Goal: Task Accomplishment & Management: Manage account settings

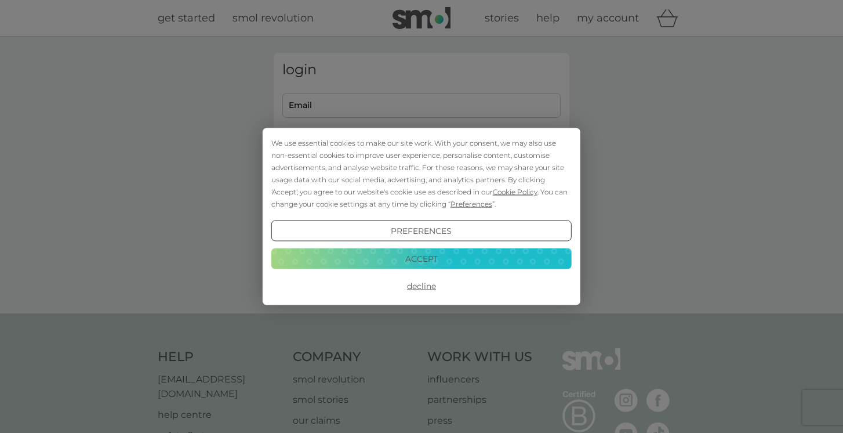
click at [411, 233] on button "Preferences" at bounding box center [421, 230] width 300 height 21
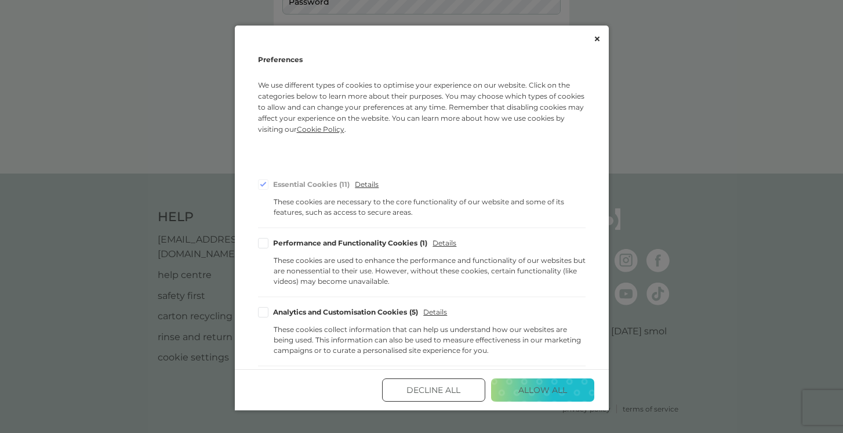
scroll to position [139, 0]
click at [548, 389] on button "Allow All" at bounding box center [542, 389] width 103 height 23
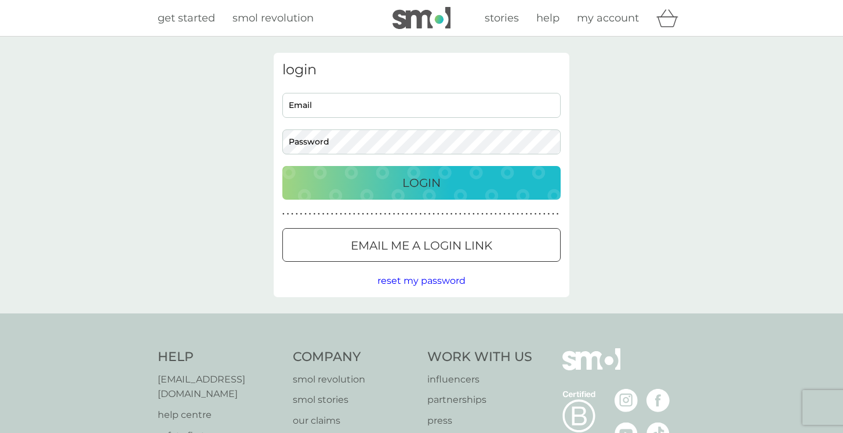
scroll to position [0, 0]
type input "[EMAIL_ADDRESS][DOMAIN_NAME]"
click at [429, 183] on p "Login" at bounding box center [421, 182] width 38 height 19
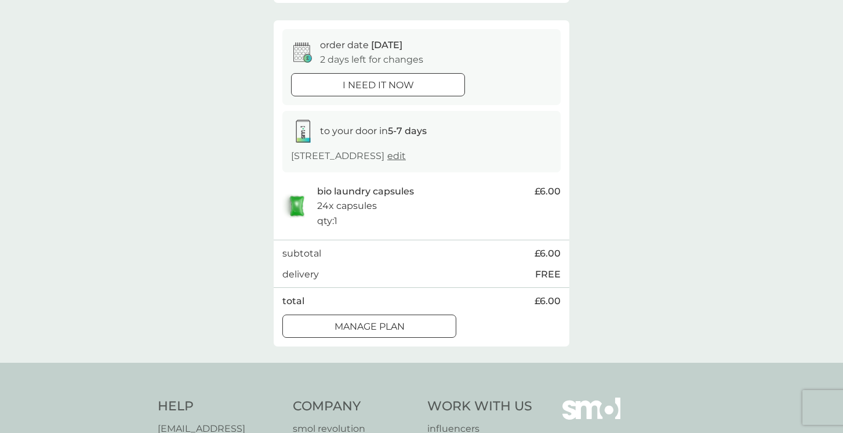
scroll to position [433, 0]
click at [382, 322] on div at bounding box center [383, 323] width 3 height 3
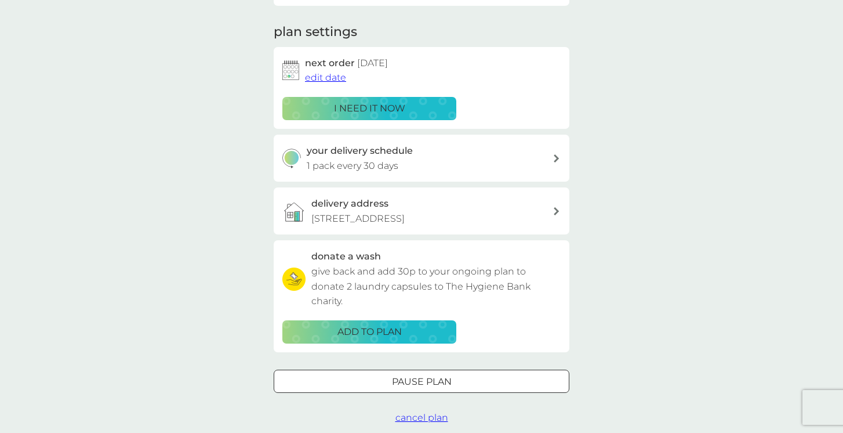
scroll to position [151, 0]
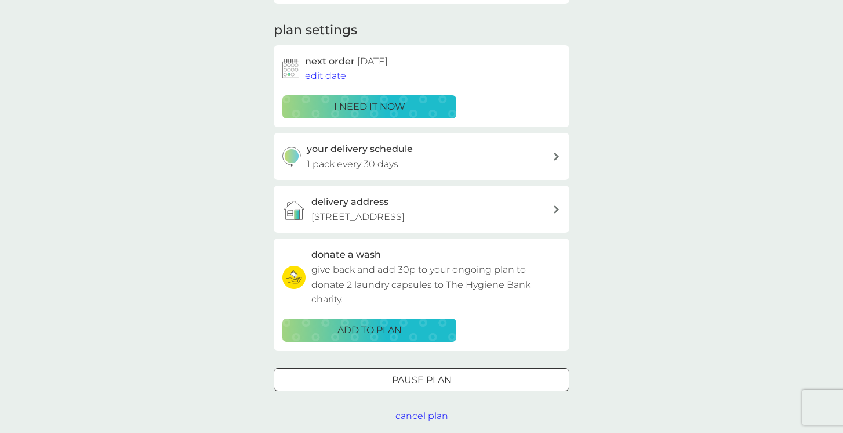
click at [329, 75] on span "edit date" at bounding box center [325, 75] width 41 height 11
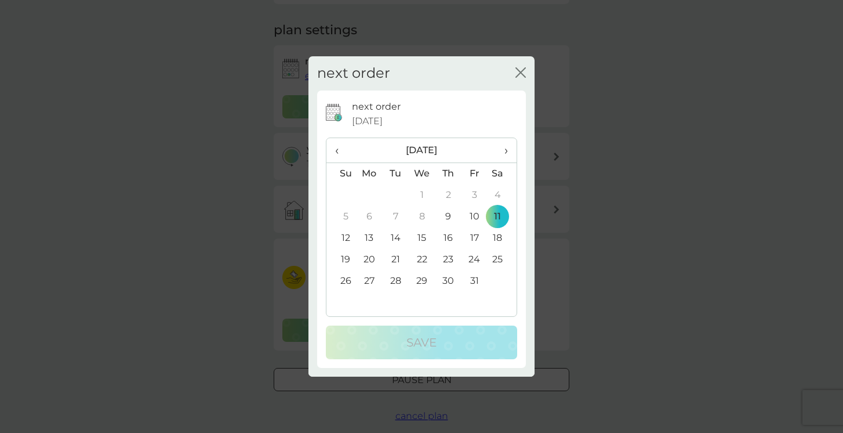
click at [424, 260] on td "22" at bounding box center [422, 259] width 27 height 21
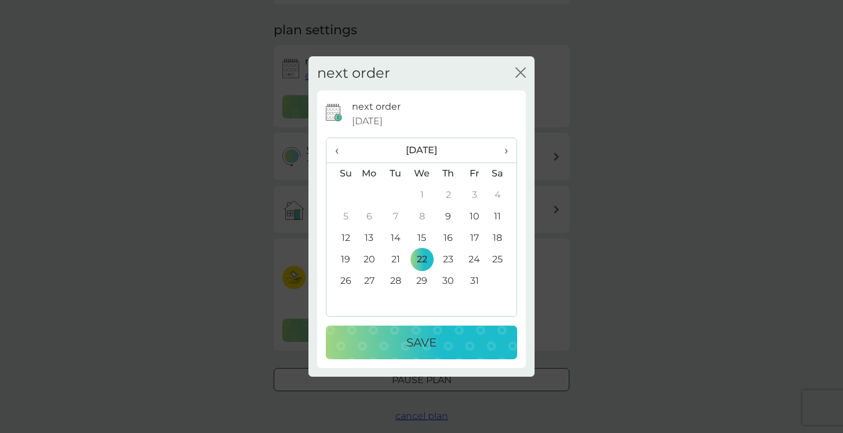
click at [427, 343] on p "Save" at bounding box center [421, 342] width 30 height 19
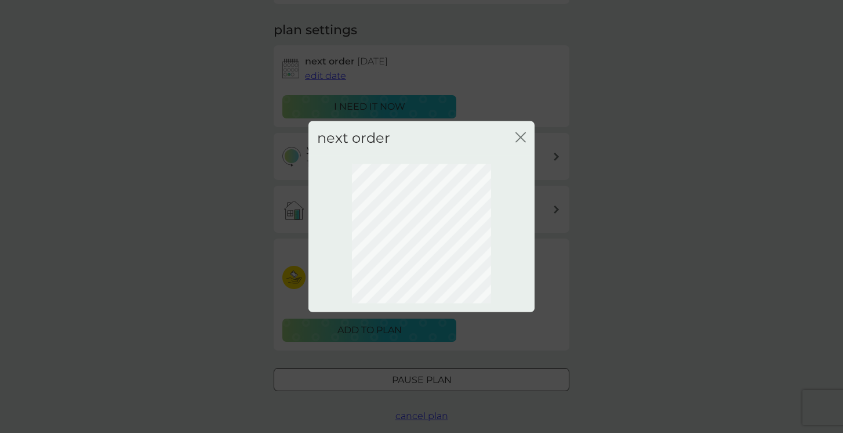
scroll to position [53, 0]
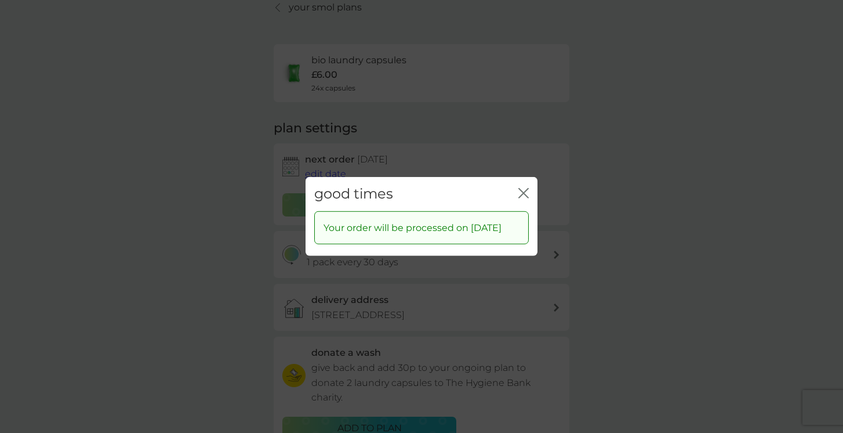
click at [524, 188] on icon "close" at bounding box center [526, 192] width 5 height 9
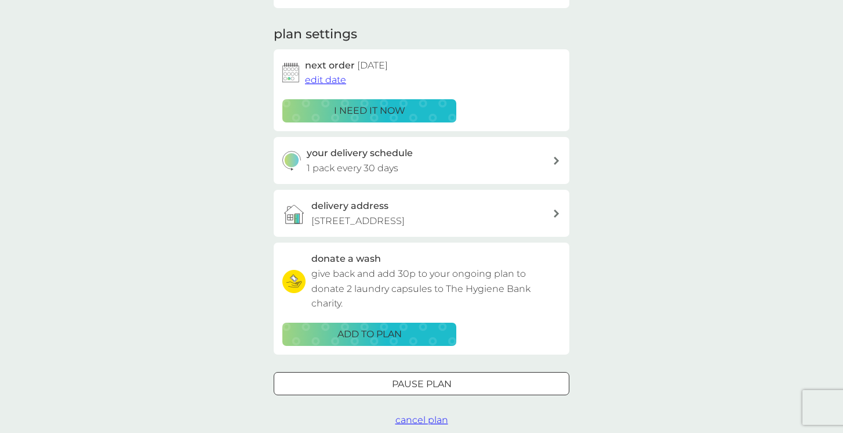
scroll to position [147, 1]
click at [557, 159] on icon at bounding box center [556, 161] width 5 height 8
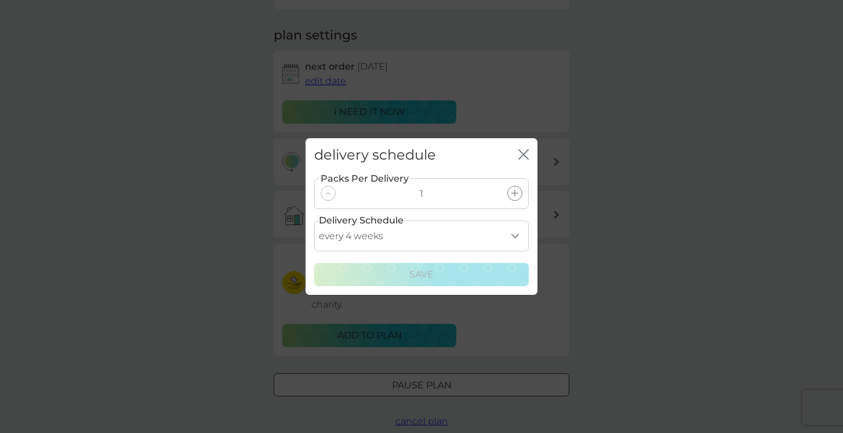
scroll to position [146, 0]
select select "35"
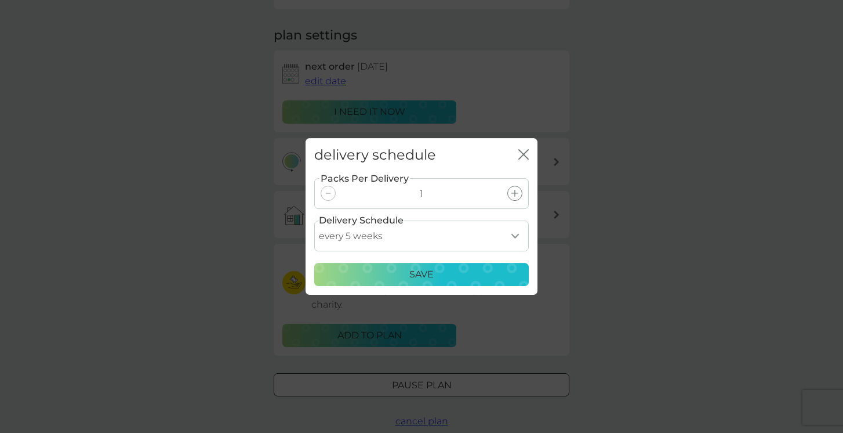
click at [423, 274] on p "Save" at bounding box center [421, 274] width 24 height 15
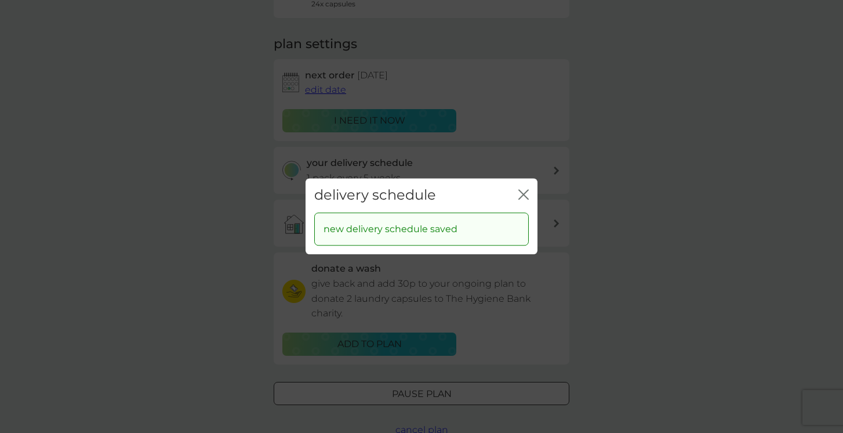
scroll to position [137, 0]
click at [526, 195] on icon "close" at bounding box center [523, 194] width 10 height 10
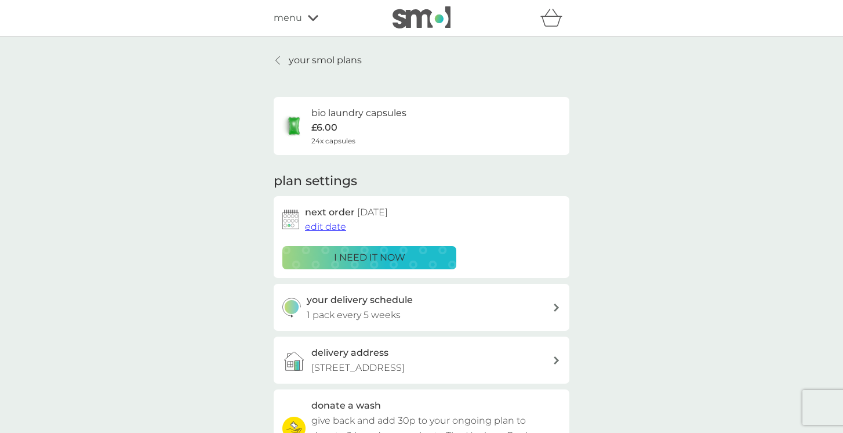
scroll to position [0, 0]
click at [277, 59] on icon at bounding box center [278, 60] width 4 height 8
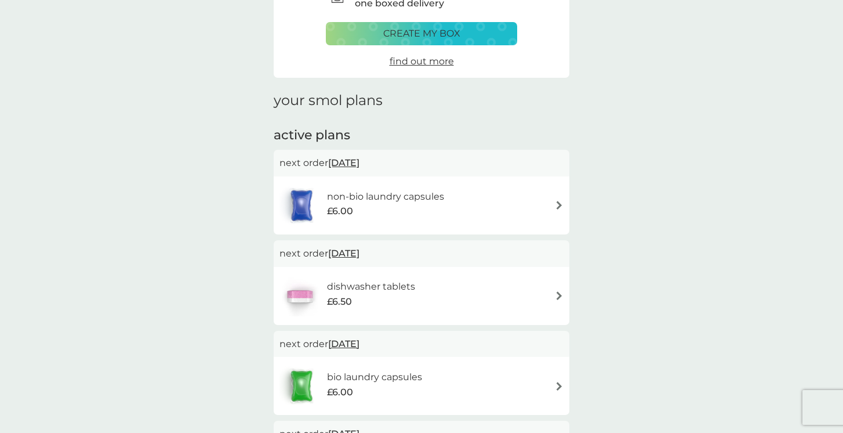
scroll to position [72, 0]
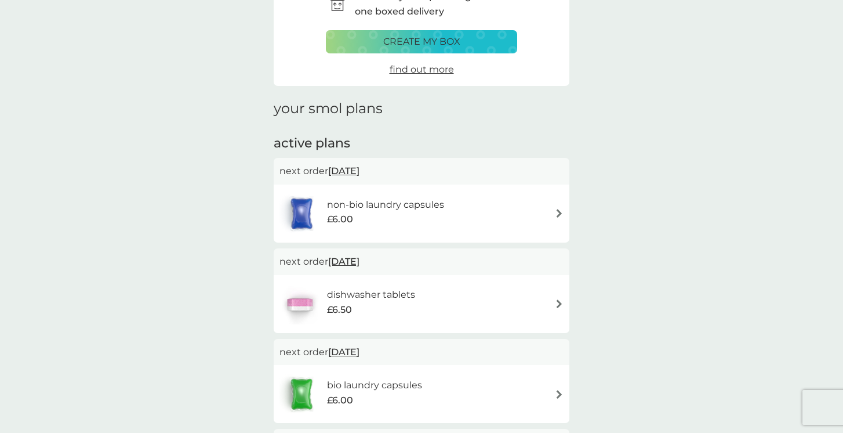
click at [535, 213] on div "non-bio laundry capsules £6.00" at bounding box center [421, 213] width 284 height 41
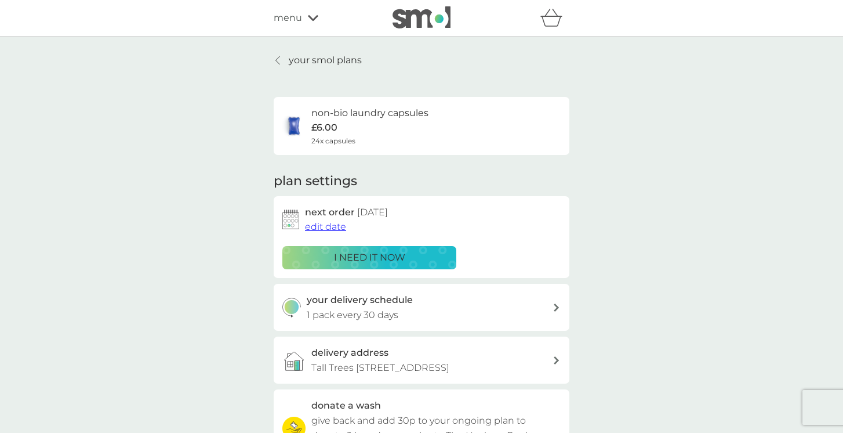
click at [276, 59] on icon at bounding box center [277, 60] width 5 height 9
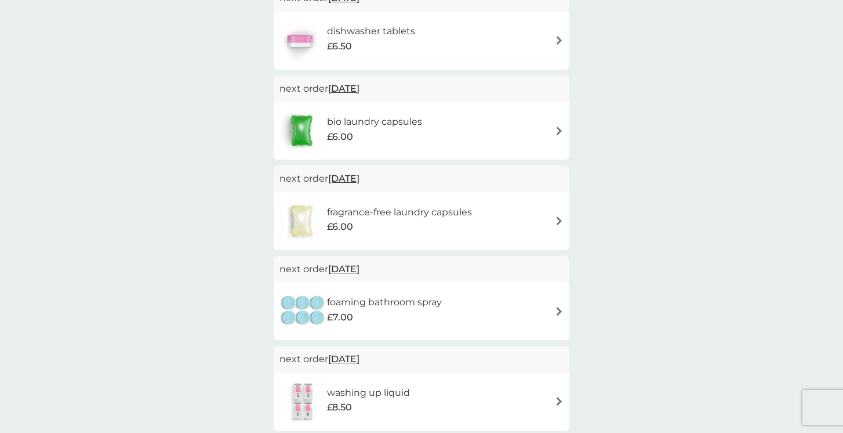
scroll to position [342, 0]
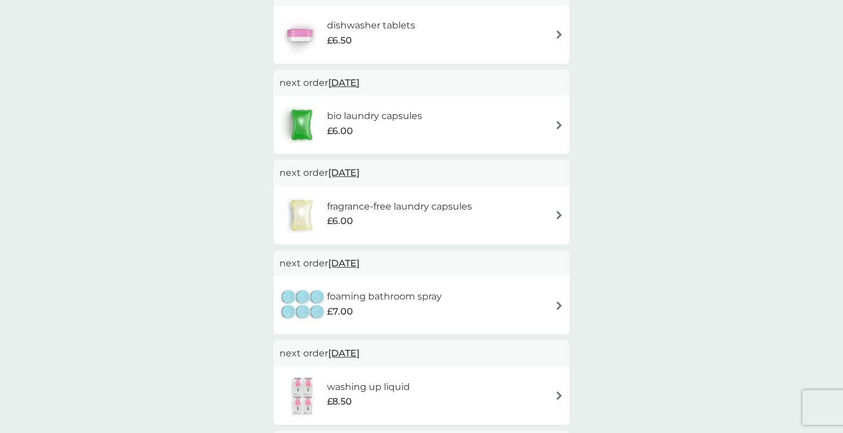
click at [560, 215] on img at bounding box center [559, 214] width 9 height 9
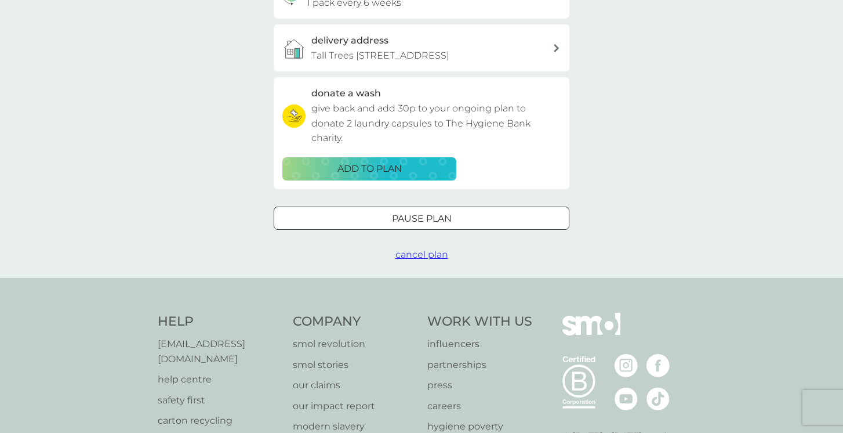
scroll to position [313, 0]
click at [428, 250] on span "cancel plan" at bounding box center [421, 253] width 53 height 11
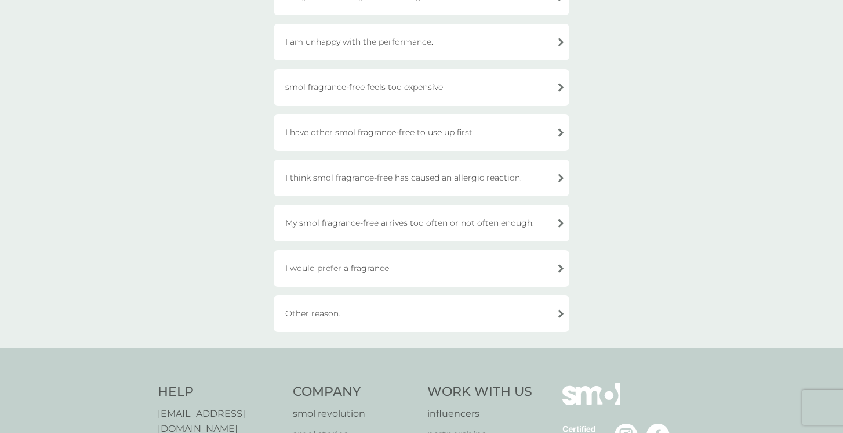
scroll to position [205, 0]
click at [564, 267] on div "I would prefer a fragrance" at bounding box center [422, 267] width 296 height 37
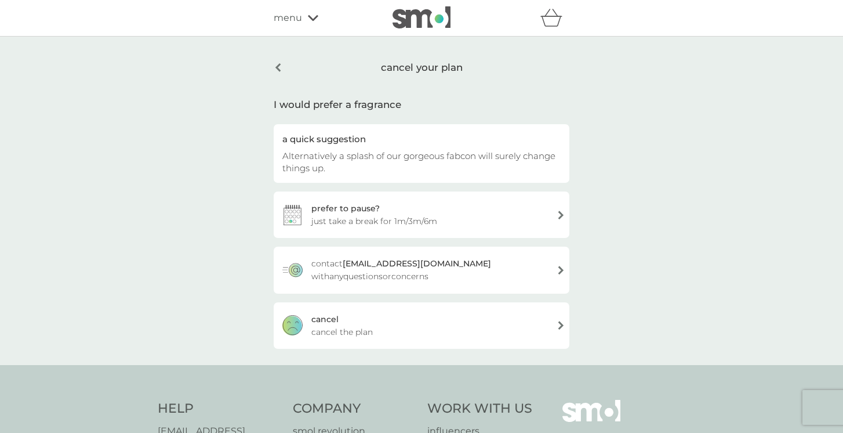
scroll to position [0, 0]
click at [278, 67] on div "cancel your plan" at bounding box center [422, 68] width 296 height 30
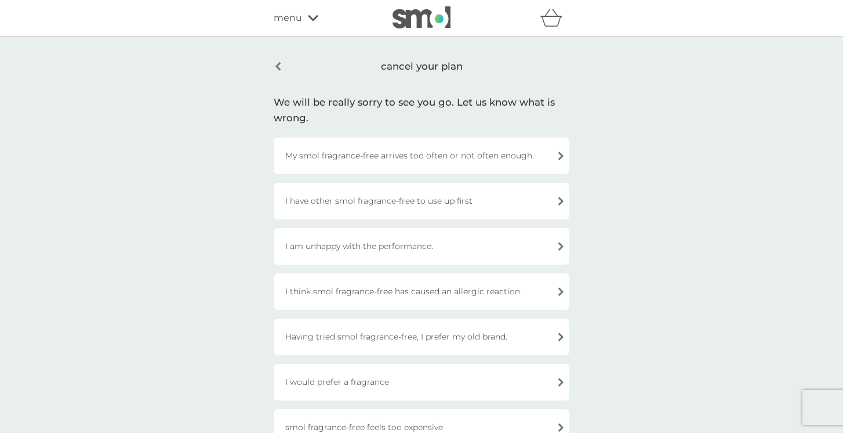
scroll to position [0, 1]
click at [276, 67] on div "cancel your plan" at bounding box center [422, 66] width 296 height 27
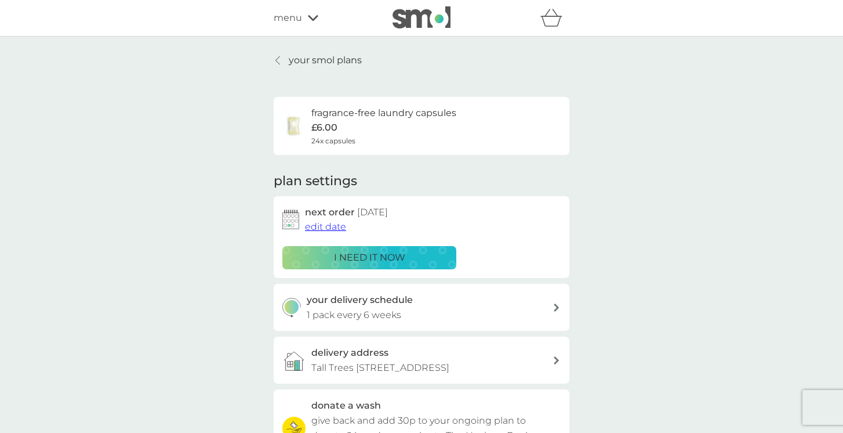
click at [279, 59] on icon at bounding box center [277, 60] width 5 height 9
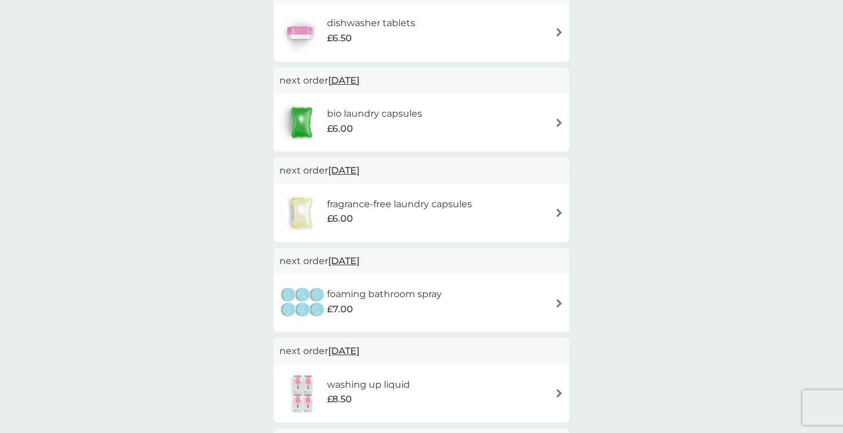
scroll to position [344, 0]
click at [558, 211] on img at bounding box center [559, 212] width 9 height 9
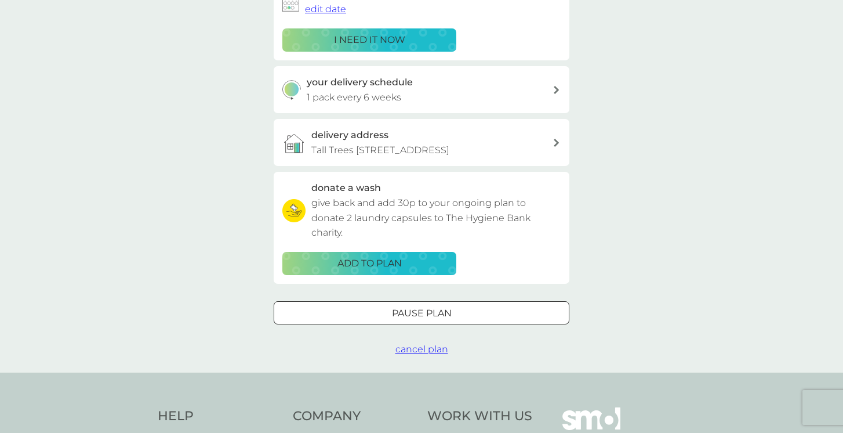
scroll to position [218, 0]
click at [427, 343] on span "cancel plan" at bounding box center [421, 348] width 53 height 11
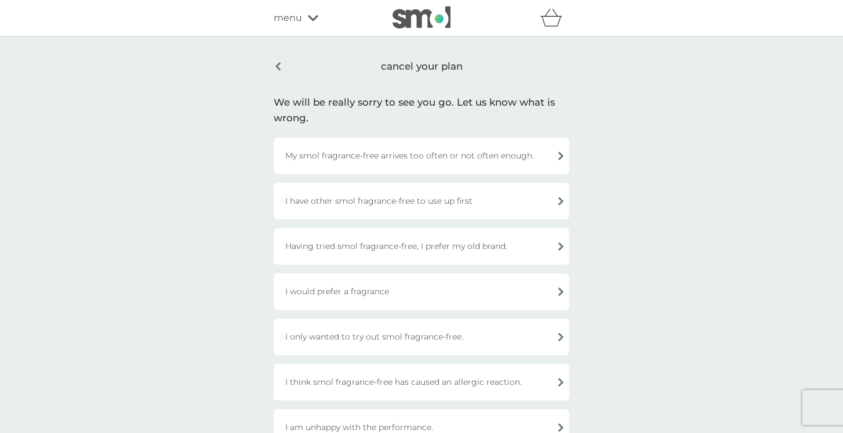
click at [314, 19] on icon at bounding box center [313, 18] width 10 height 6
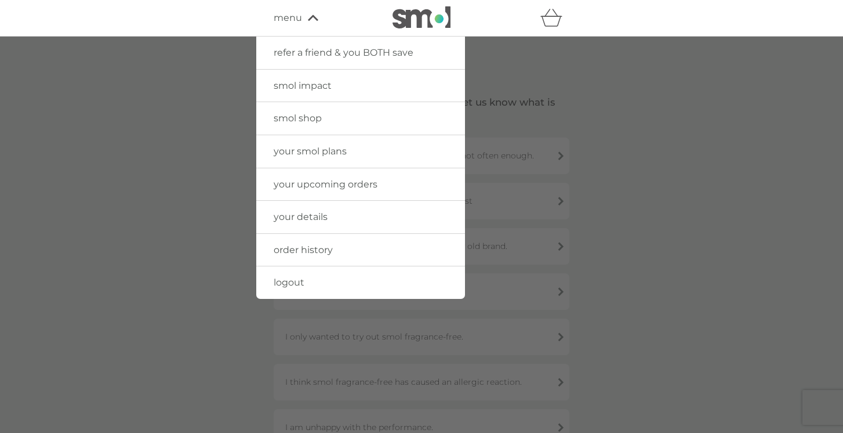
click at [323, 153] on span "your smol plans" at bounding box center [310, 151] width 73 height 11
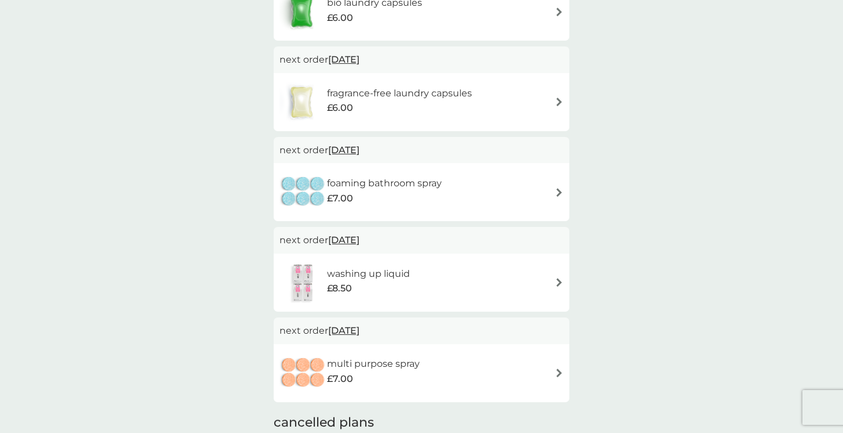
scroll to position [455, 0]
click at [355, 181] on h6 "foaming bathroom spray" at bounding box center [384, 183] width 115 height 15
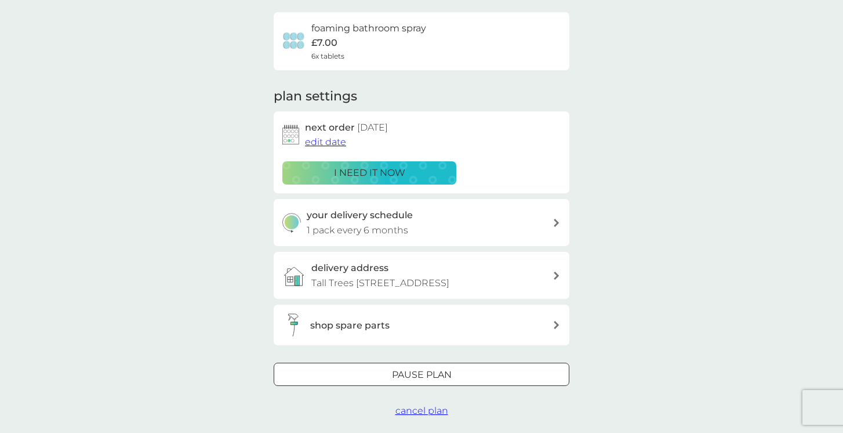
scroll to position [90, 0]
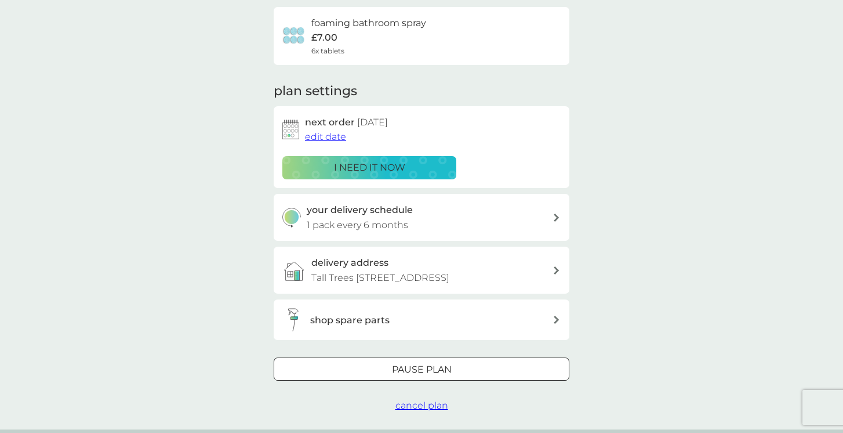
click at [331, 136] on span "edit date" at bounding box center [325, 136] width 41 height 11
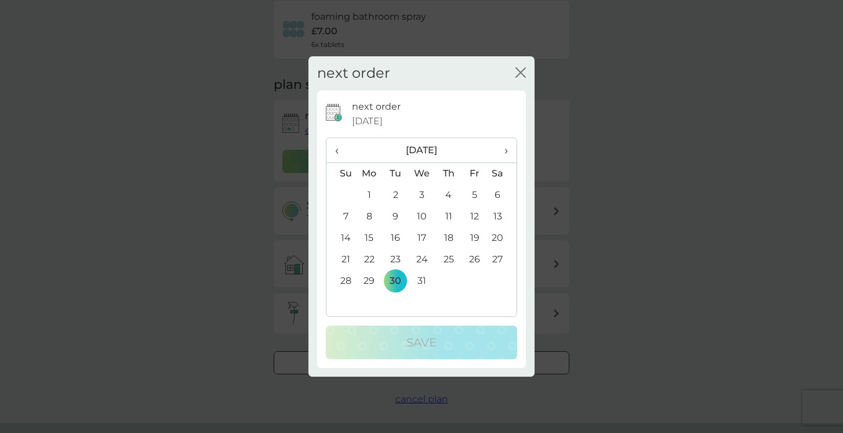
scroll to position [99, 0]
click at [507, 151] on span "›" at bounding box center [502, 150] width 12 height 24
click at [500, 280] on td "28" at bounding box center [502, 280] width 29 height 21
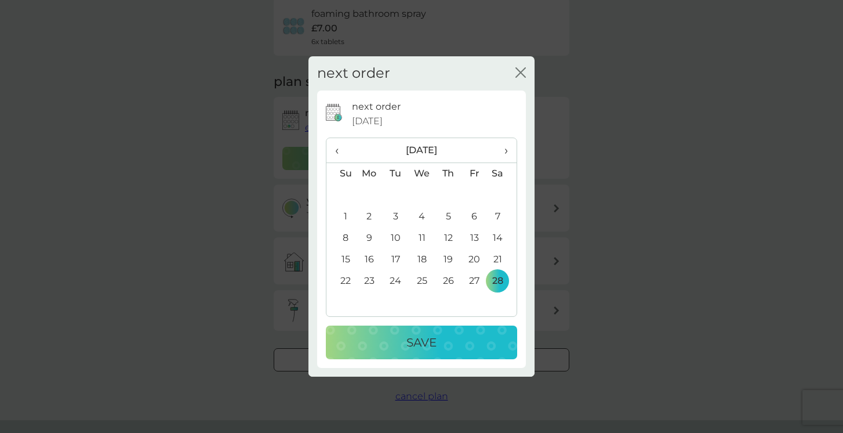
drag, startPoint x: 428, startPoint y: 343, endPoint x: 437, endPoint y: 342, distance: 8.7
click at [429, 342] on p "Save" at bounding box center [421, 342] width 30 height 19
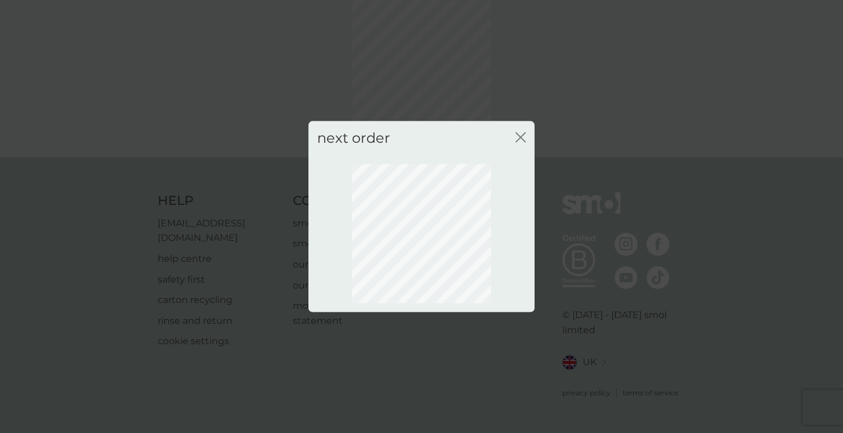
scroll to position [53, 0]
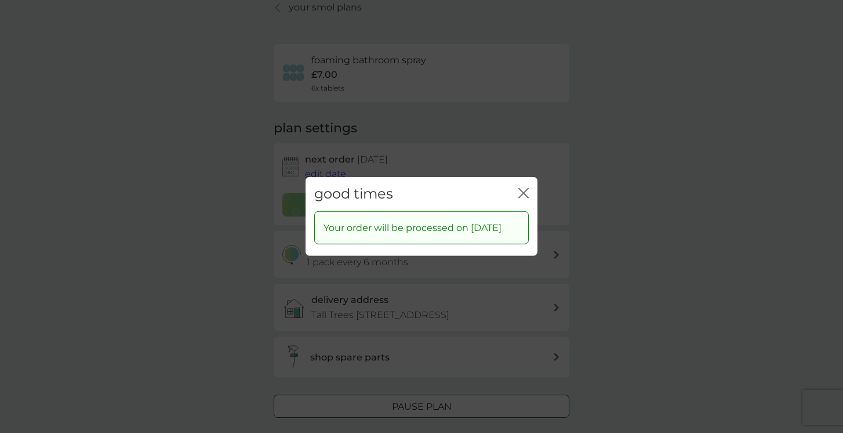
click at [525, 188] on icon "close" at bounding box center [523, 193] width 10 height 10
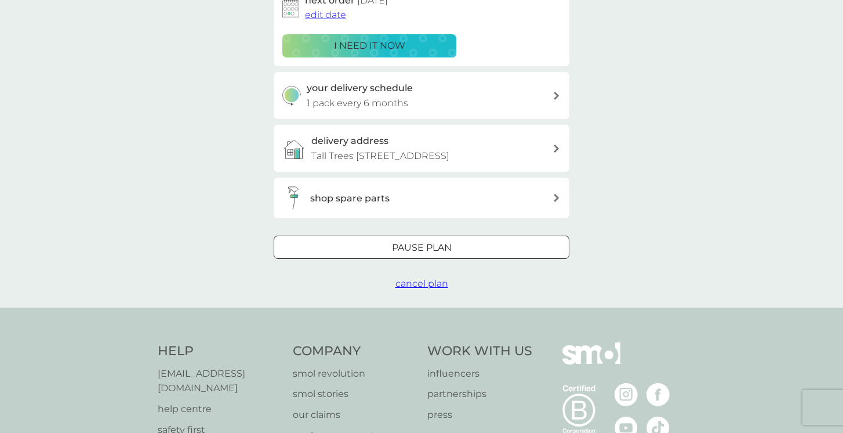
scroll to position [213, 0]
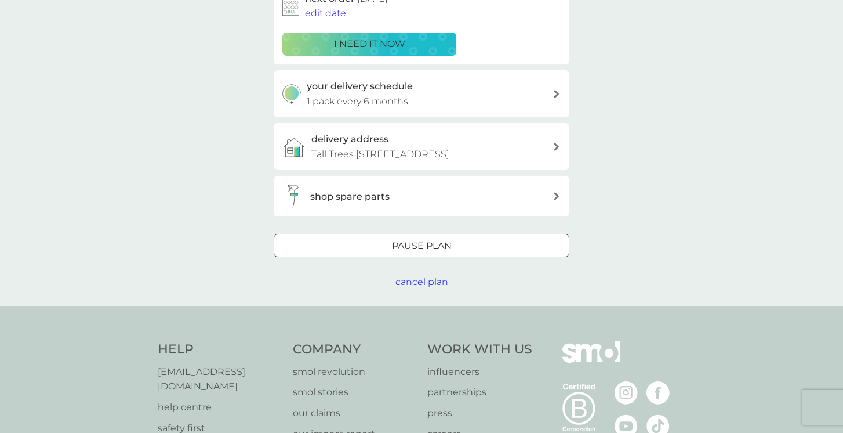
click at [558, 194] on icon at bounding box center [557, 196] width 6 height 8
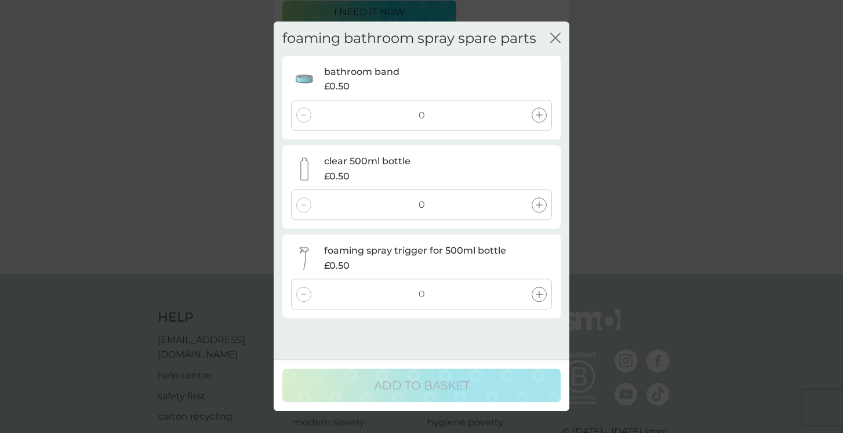
scroll to position [248, 0]
click at [539, 114] on icon at bounding box center [539, 115] width 7 height 7
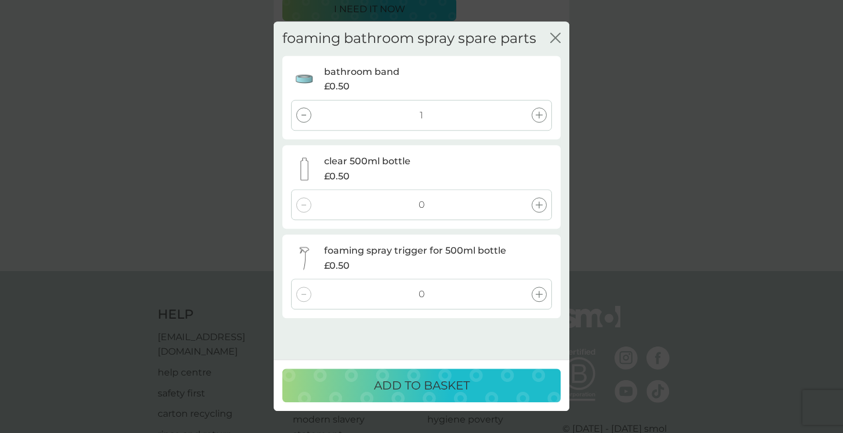
click at [539, 114] on icon at bounding box center [539, 115] width 7 height 7
click at [539, 202] on icon at bounding box center [539, 204] width 7 height 7
click at [539, 292] on icon at bounding box center [539, 293] width 7 height 7
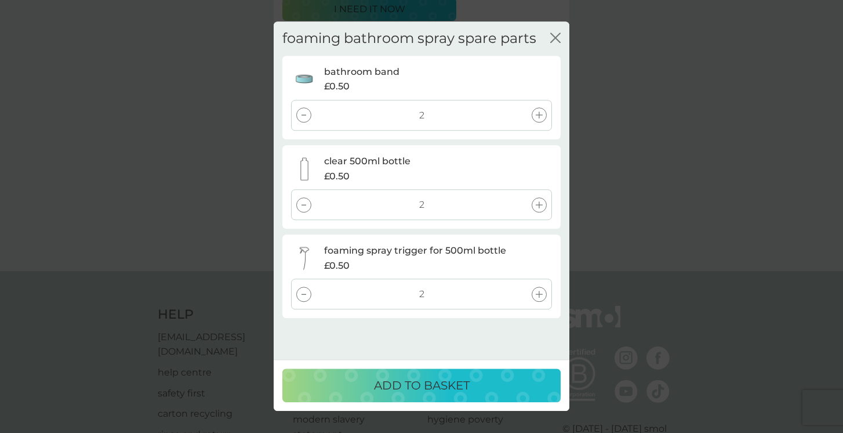
drag, startPoint x: 425, startPoint y: 387, endPoint x: 459, endPoint y: 391, distance: 34.4
click at [425, 387] on p "ADD TO BASKET" at bounding box center [422, 385] width 96 height 19
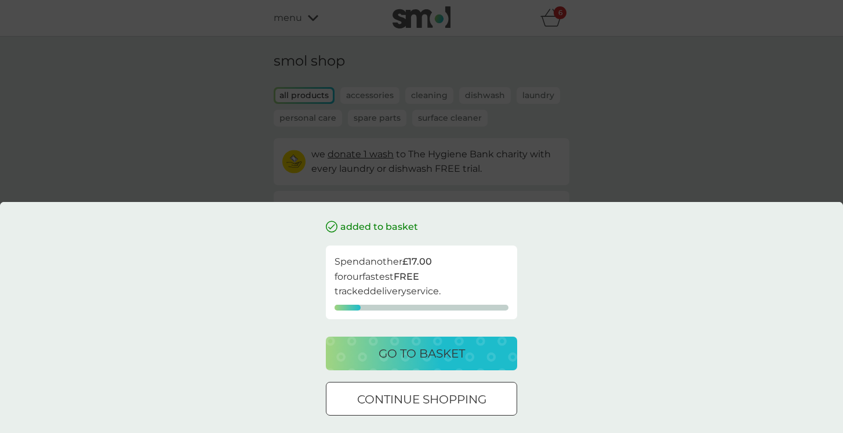
click at [452, 353] on p "go to basket" at bounding box center [422, 353] width 86 height 19
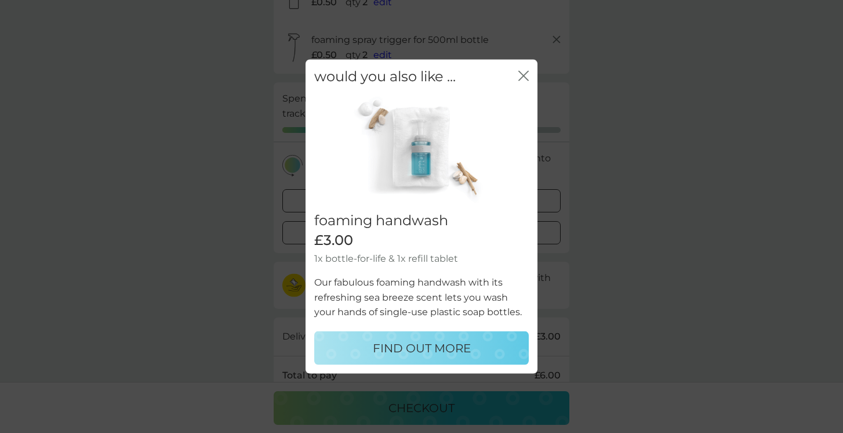
scroll to position [161, 0]
click at [525, 78] on icon "close" at bounding box center [526, 75] width 5 height 9
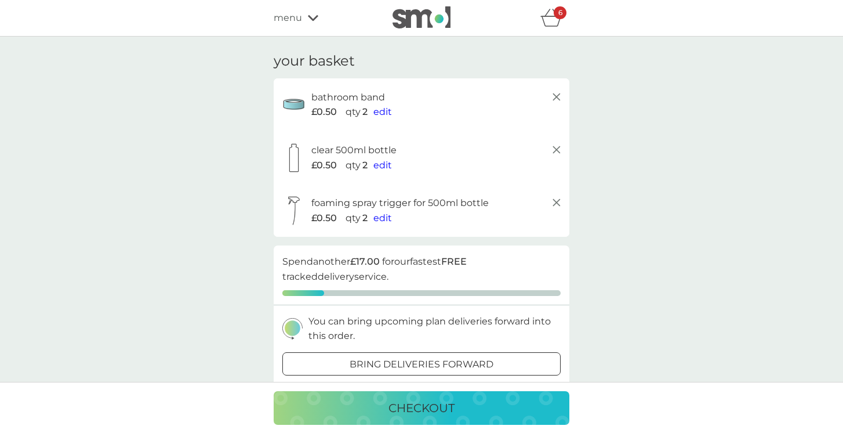
scroll to position [0, 0]
click at [554, 95] on icon at bounding box center [557, 97] width 14 height 14
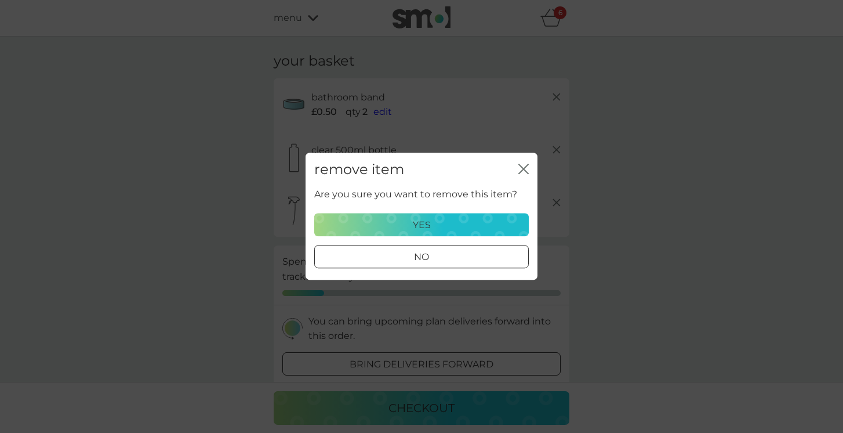
click at [525, 169] on icon "close" at bounding box center [523, 169] width 10 height 10
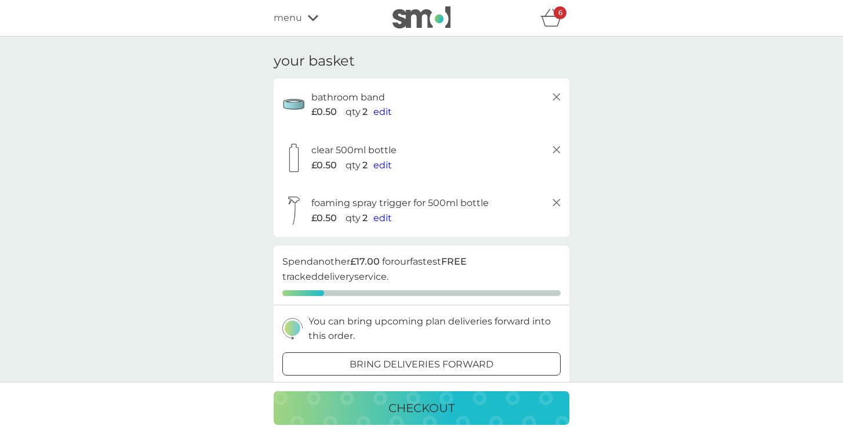
scroll to position [1, 0]
click at [557, 147] on icon at bounding box center [557, 150] width 14 height 14
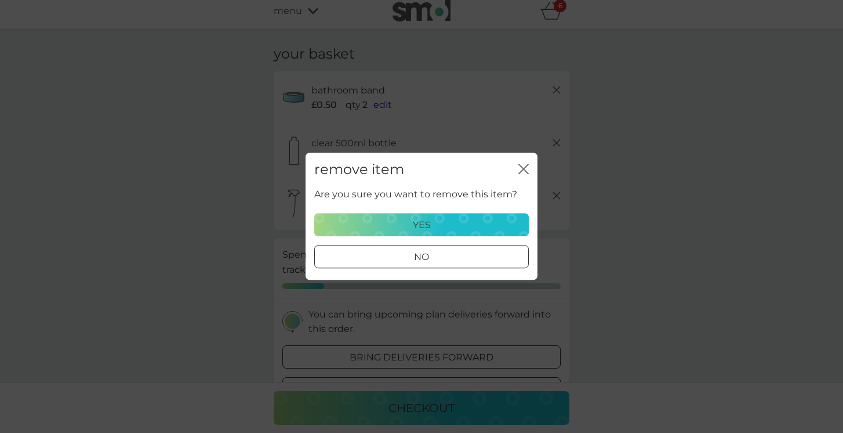
scroll to position [12, 0]
click at [426, 220] on p "yes" at bounding box center [422, 224] width 18 height 15
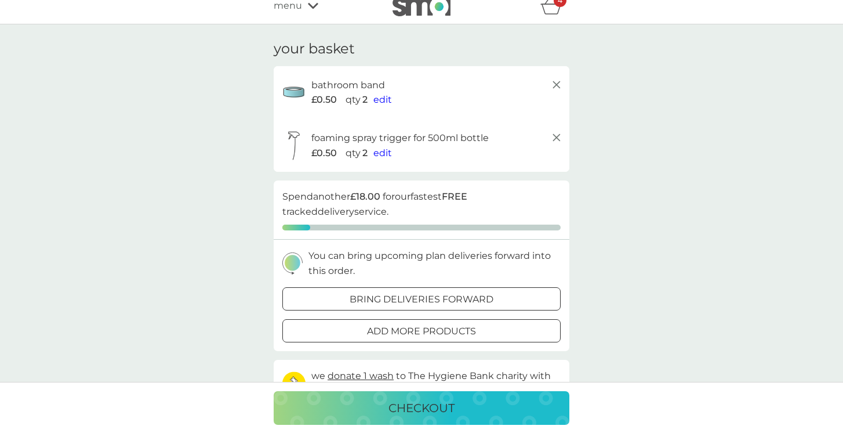
click at [557, 135] on icon at bounding box center [557, 137] width 14 height 14
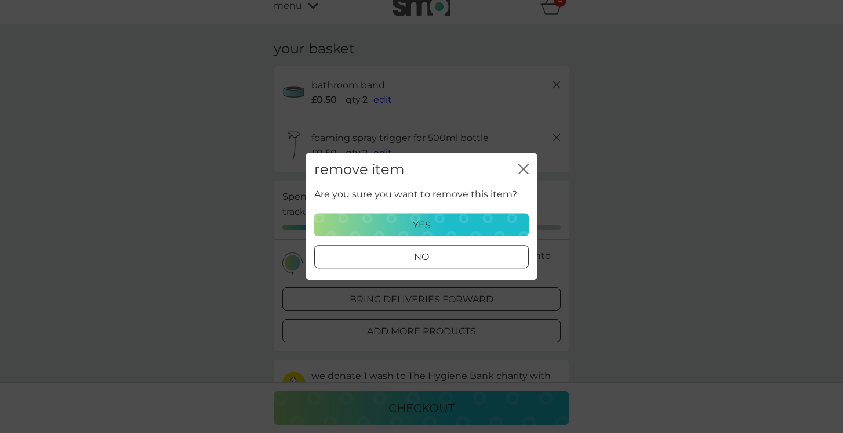
click at [430, 224] on p "yes" at bounding box center [422, 224] width 18 height 15
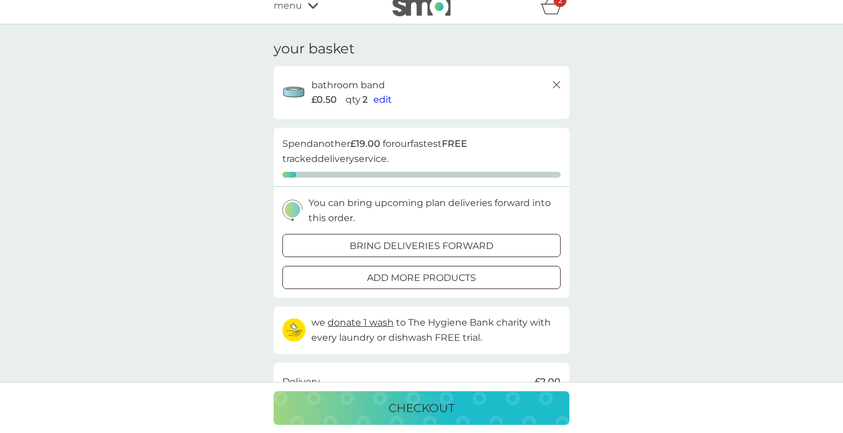
click at [560, 85] on icon at bounding box center [557, 85] width 14 height 14
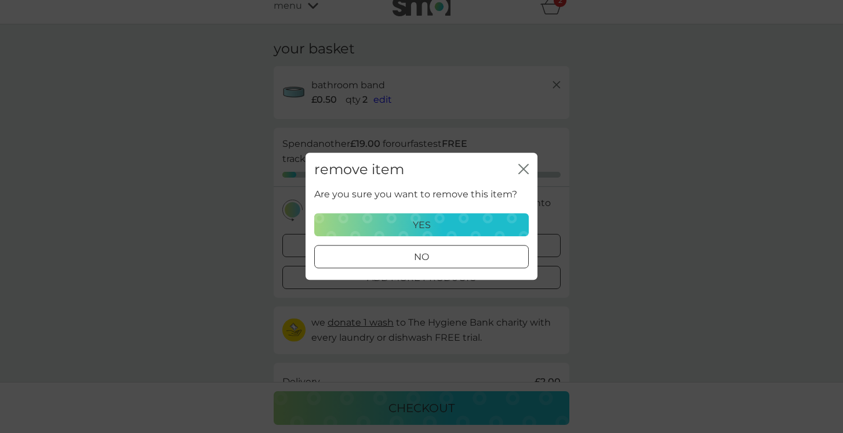
scroll to position [21, 0]
click at [435, 221] on div "yes" at bounding box center [421, 224] width 199 height 15
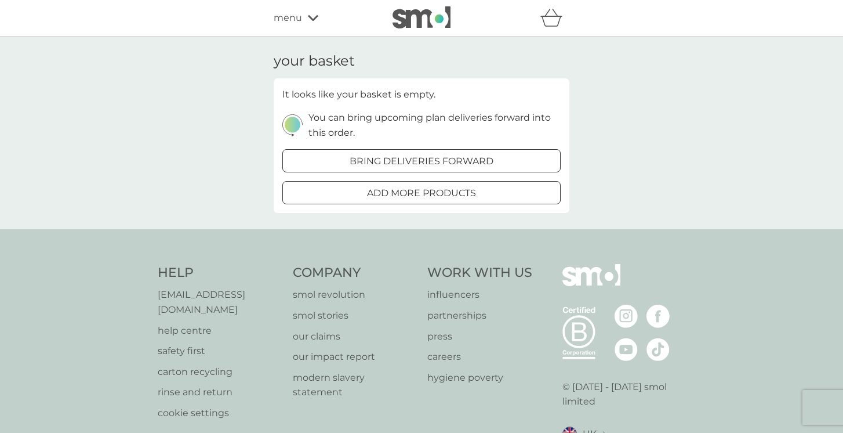
scroll to position [0, 0]
drag, startPoint x: 314, startPoint y: 17, endPoint x: 322, endPoint y: 26, distance: 11.5
click at [314, 17] on icon at bounding box center [313, 17] width 10 height 7
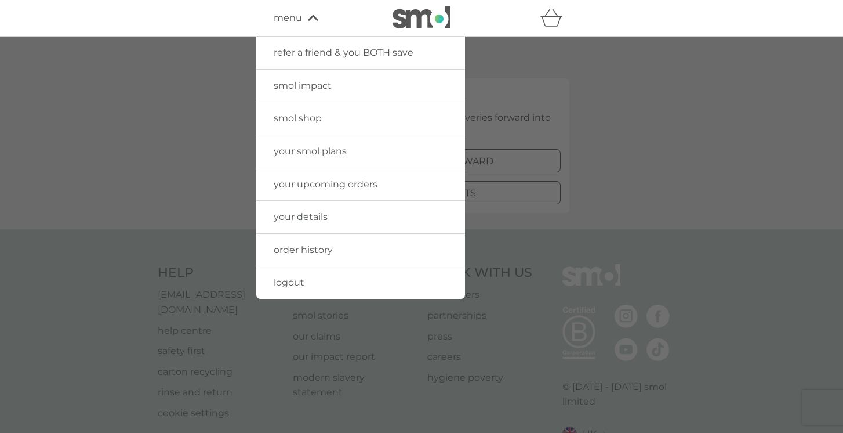
click at [302, 281] on span "logout" at bounding box center [289, 282] width 31 height 11
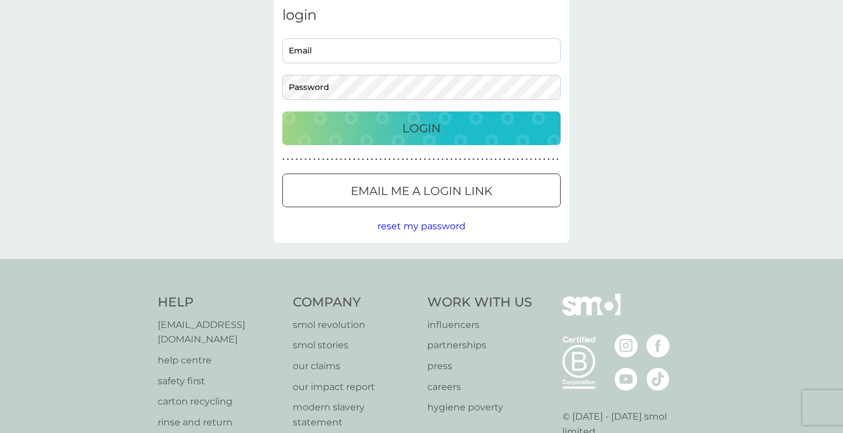
scroll to position [80, 0]
